Goal: Task Accomplishment & Management: Manage account settings

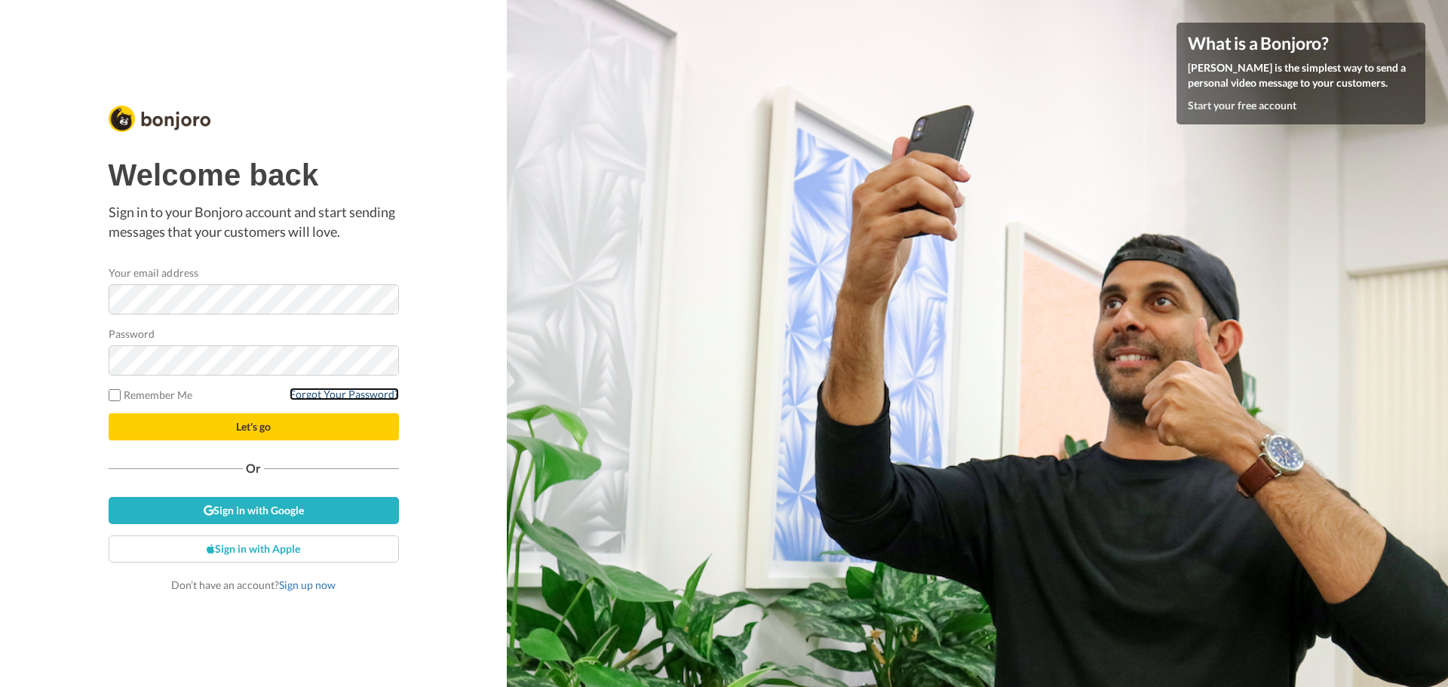
click at [367, 394] on link "Forgot Your Password?" at bounding box center [344, 394] width 109 height 13
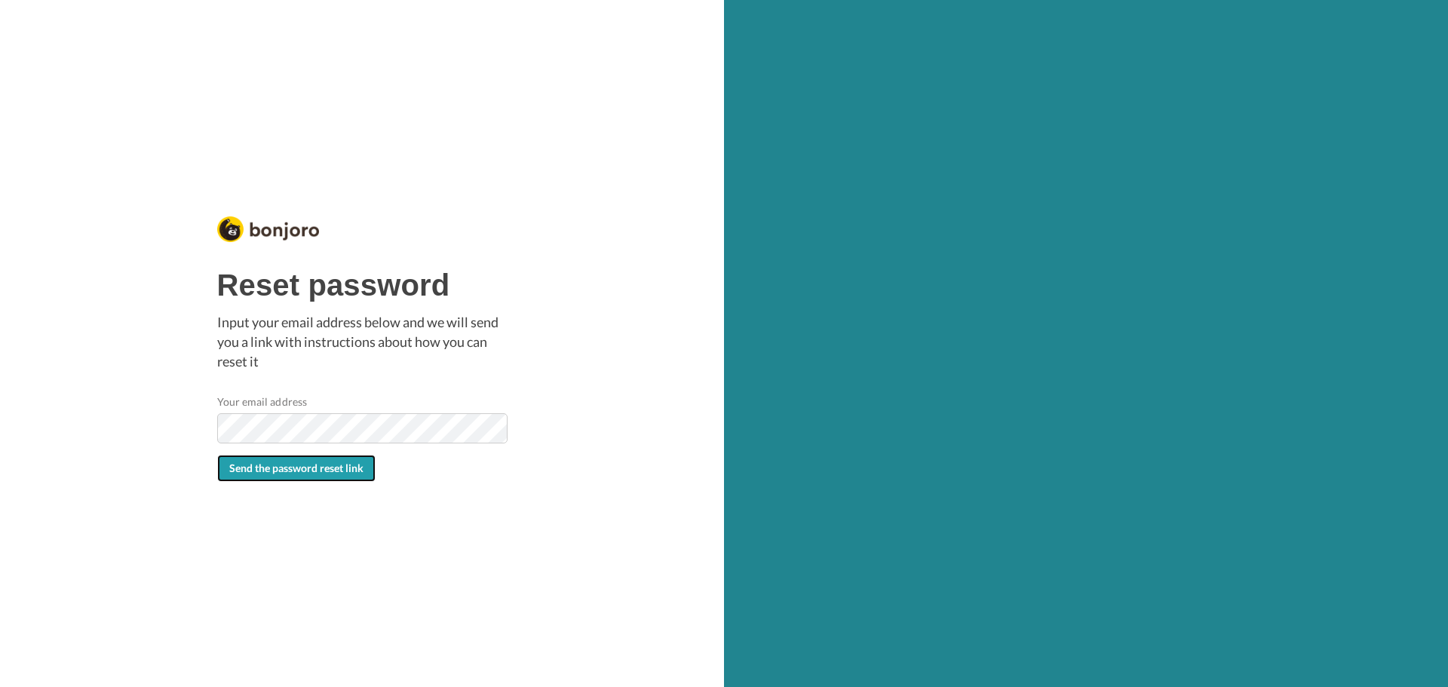
click at [281, 481] on button "Send the password reset link" at bounding box center [296, 468] width 158 height 27
